Goal: Task Accomplishment & Management: Complete application form

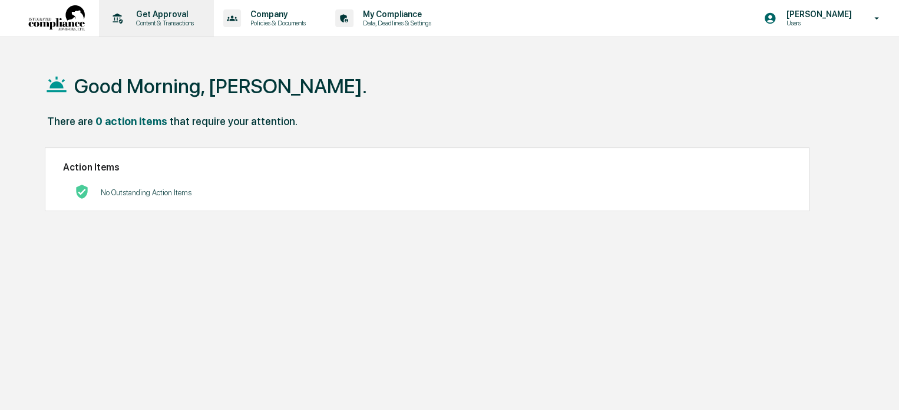
click at [151, 21] on p "Content & Transactions" at bounding box center [163, 23] width 73 height 8
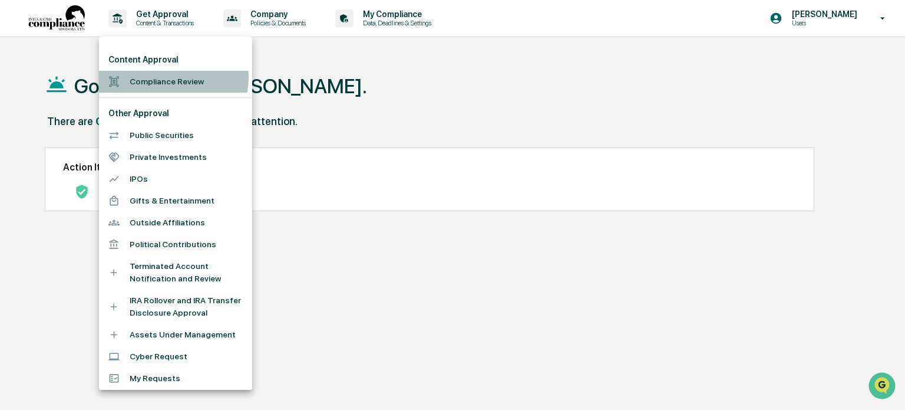
click at [164, 77] on li "Compliance Review" at bounding box center [175, 82] width 153 height 22
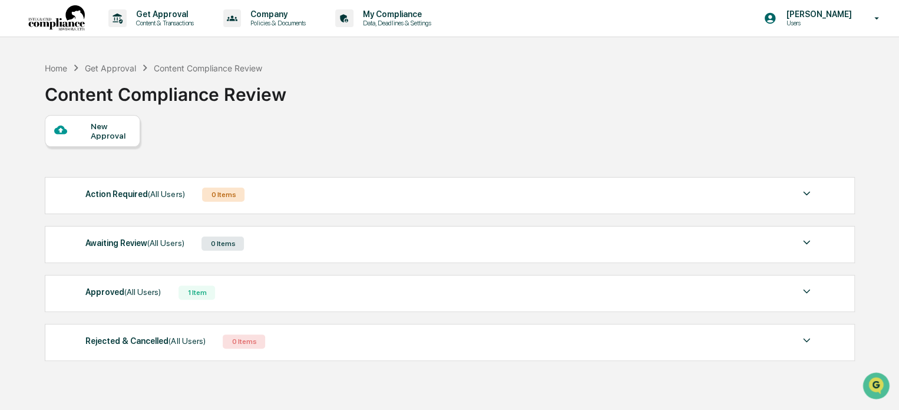
click at [108, 124] on div "New Approval" at bounding box center [110, 130] width 39 height 19
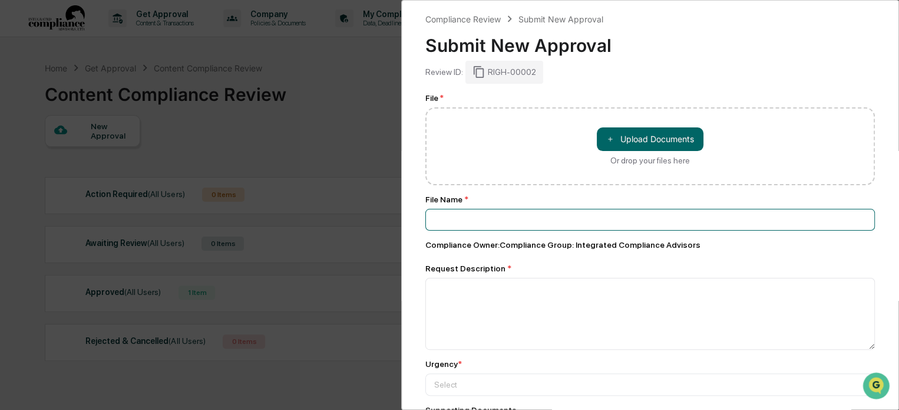
click at [467, 226] on input at bounding box center [651, 220] width 450 height 22
type input "*"
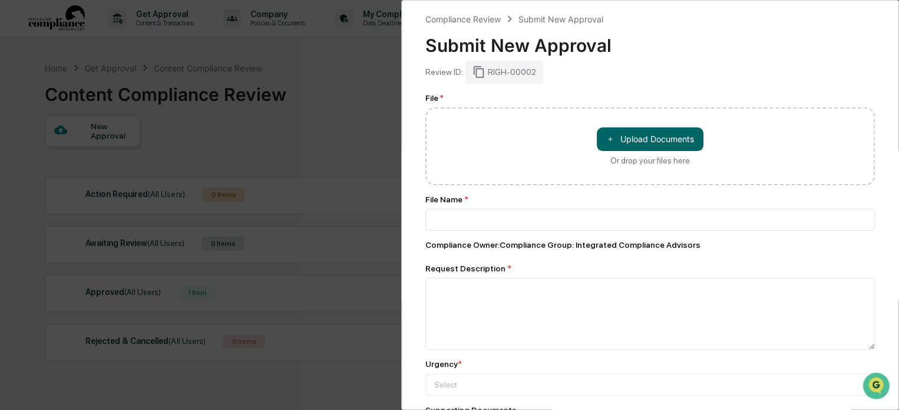
click at [358, 133] on div "Compliance Review Submit New Approval Submit New Approval Review ID: RIGH-00002…" at bounding box center [449, 205] width 899 height 410
